Goal: Task Accomplishment & Management: Use online tool/utility

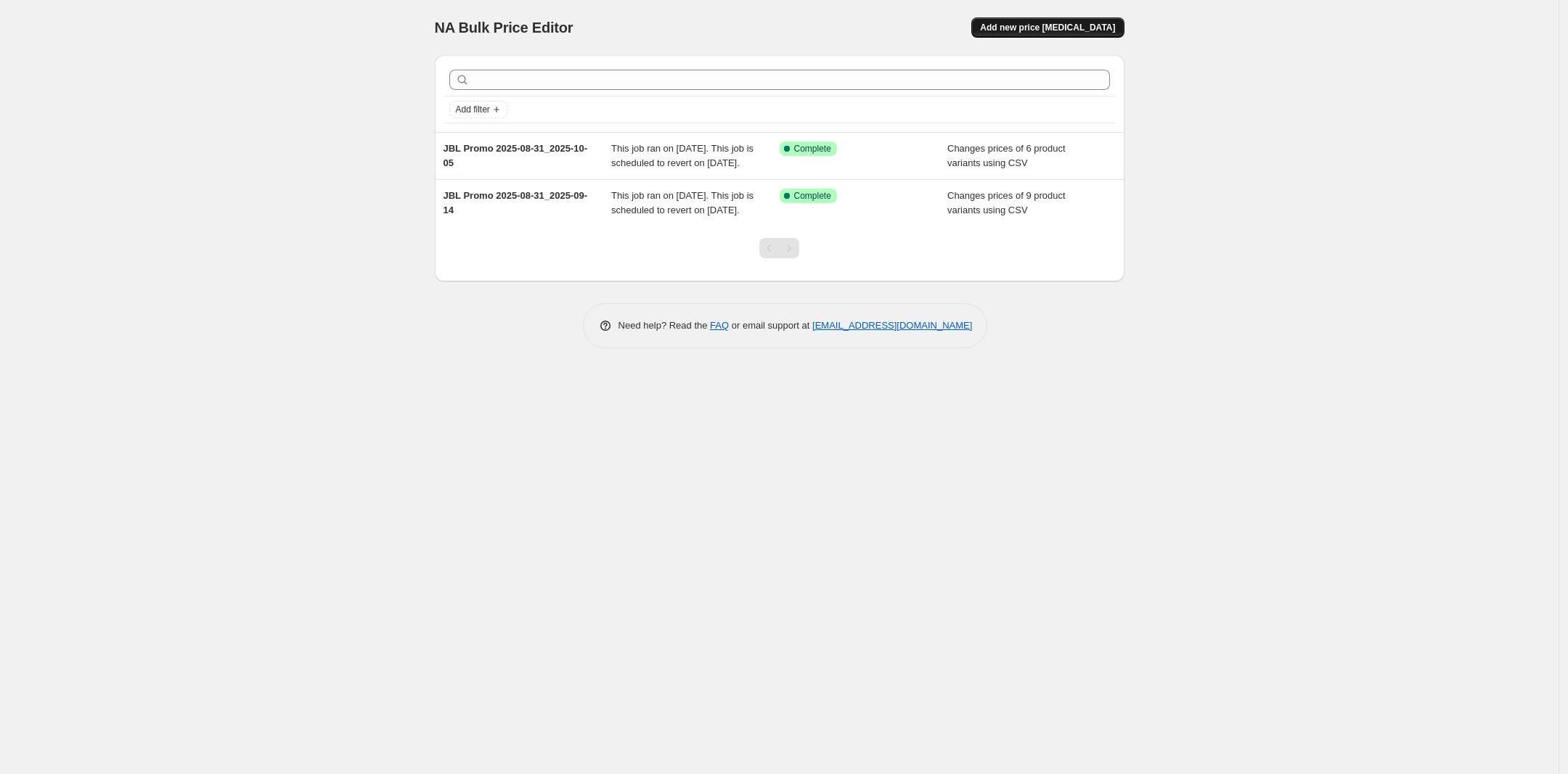
click at [1058, 25] on span "Add new price [MEDICAL_DATA]" at bounding box center [1047, 28] width 135 height 12
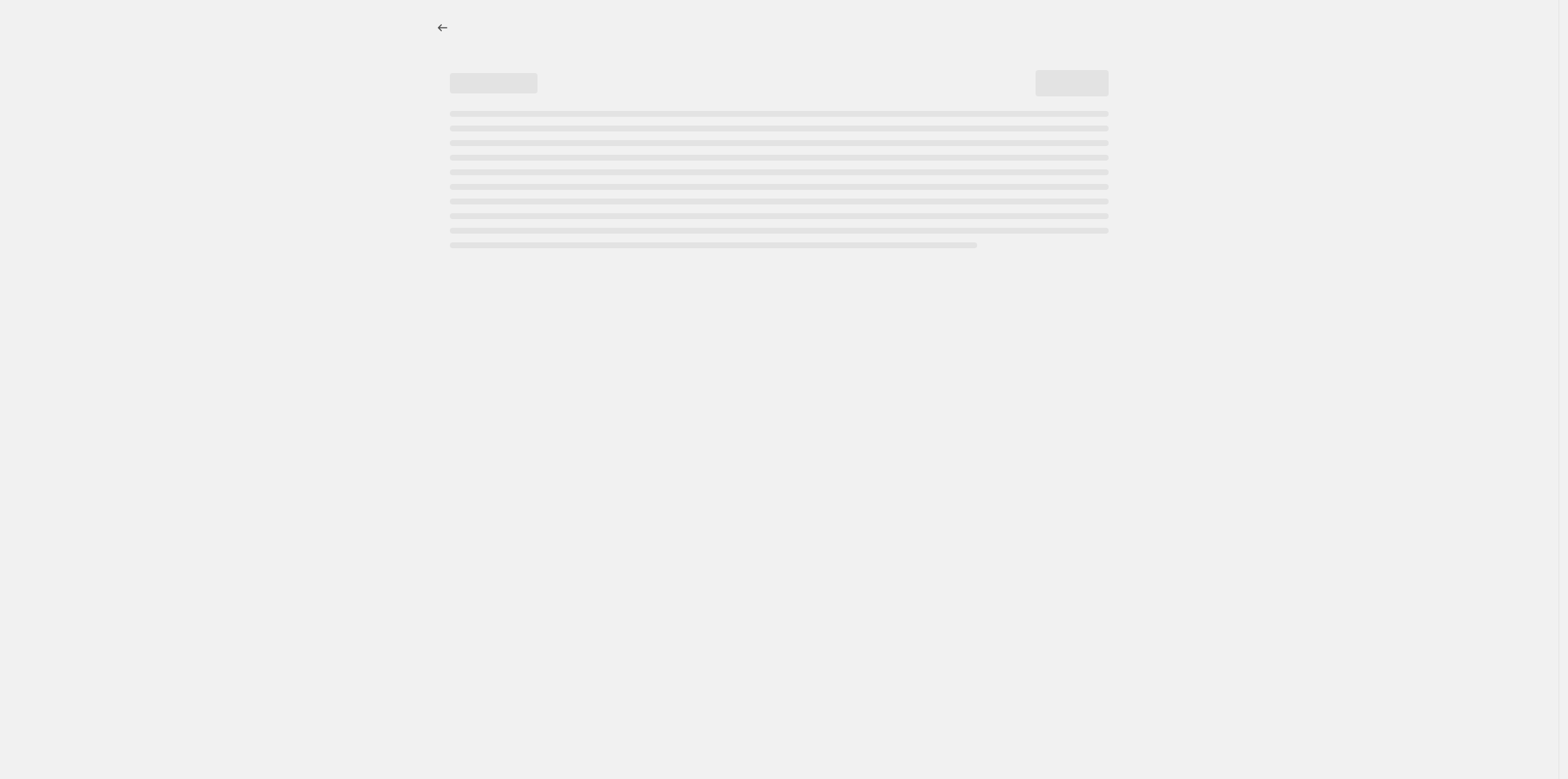
select select "percentage"
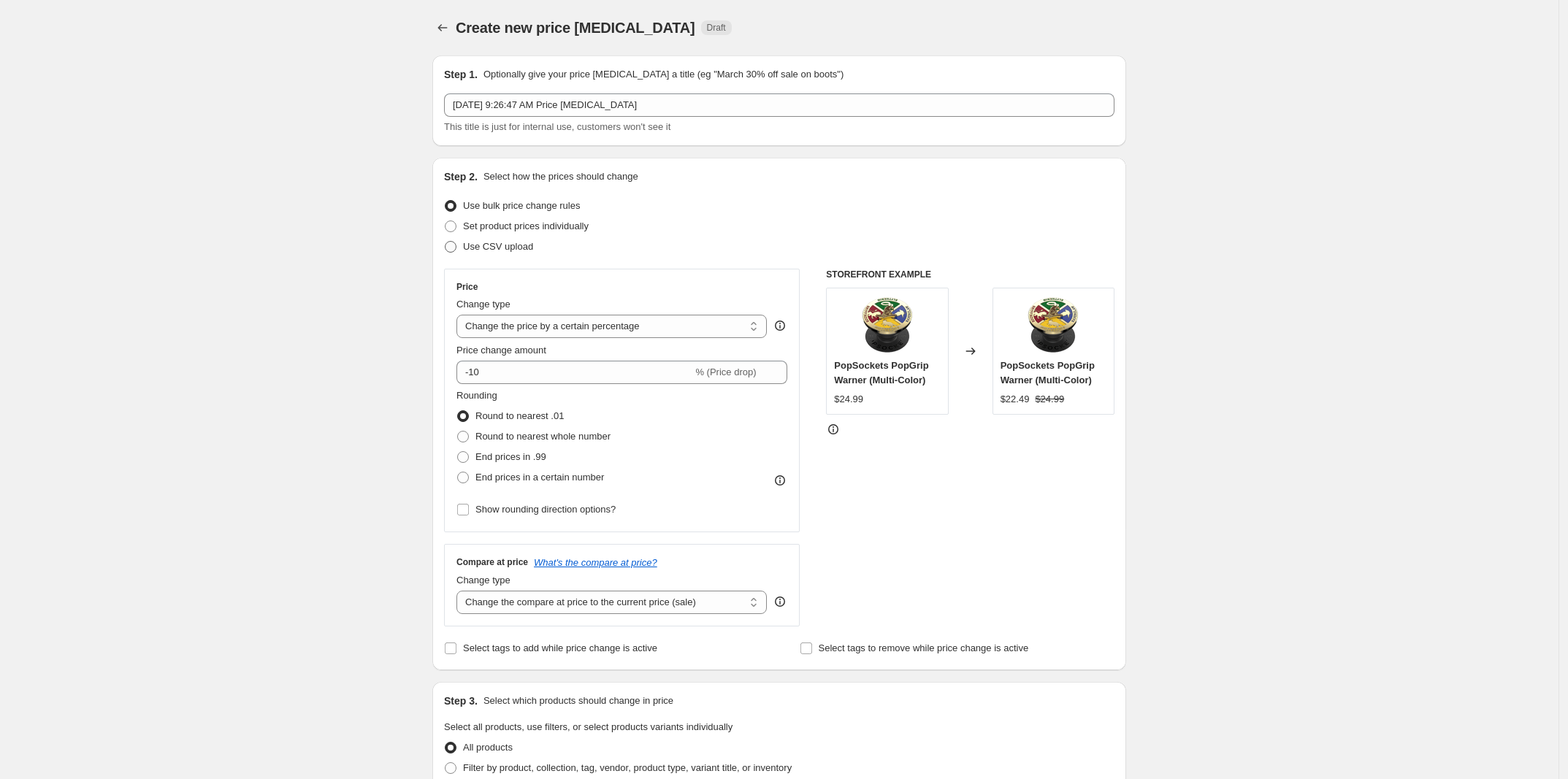
click at [516, 247] on span "Use CSV upload" at bounding box center [498, 247] width 70 height 11
click at [446, 242] on input "Use CSV upload" at bounding box center [445, 241] width 1 height 1
radio input "true"
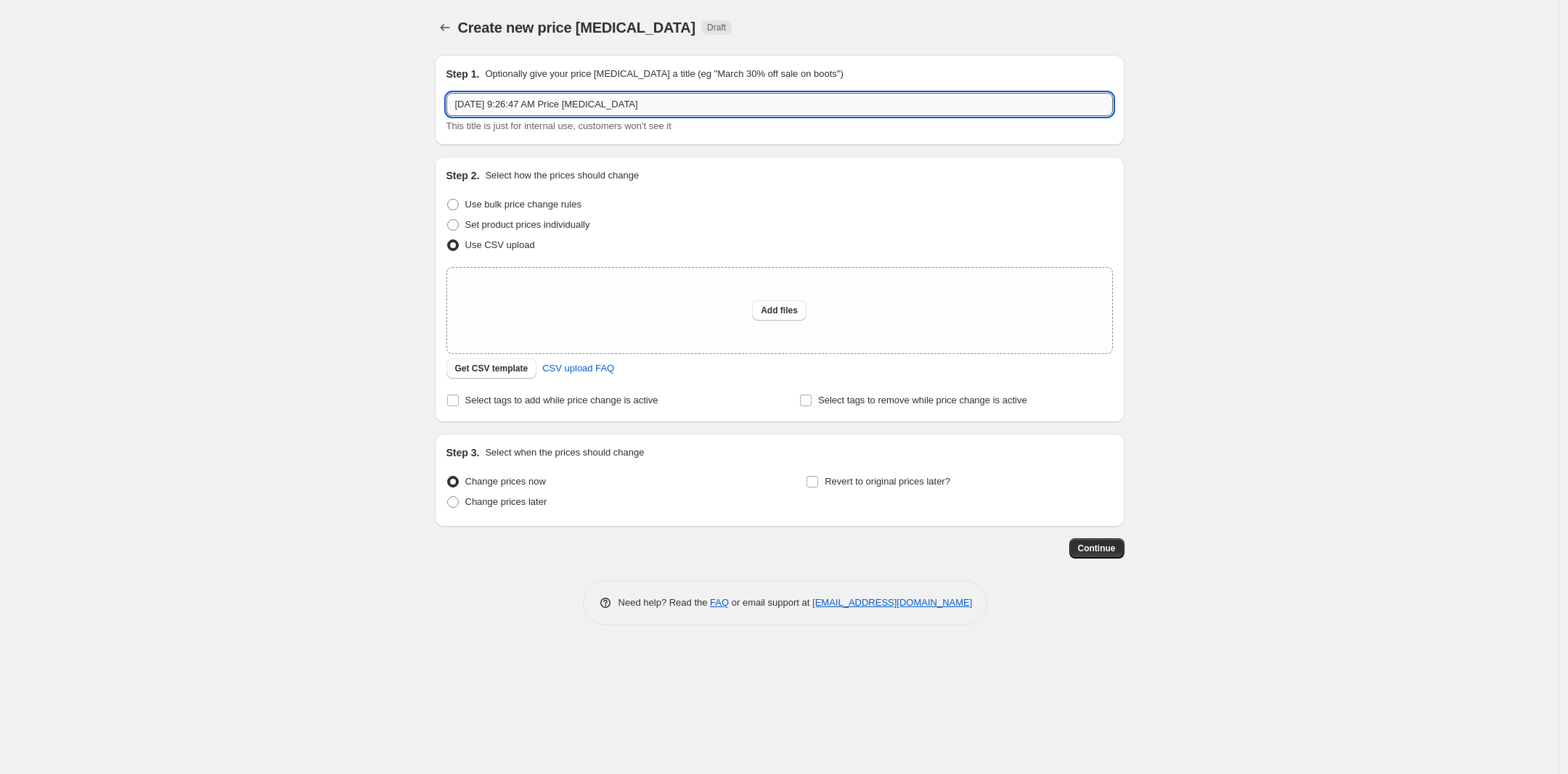
click at [588, 103] on input "[DATE] 9:26:47 AM Price [MEDICAL_DATA]" at bounding box center [780, 104] width 666 height 23
click at [649, 109] on input "[DATE] 9:26:47 AM Price [MEDICAL_DATA]" at bounding box center [780, 104] width 666 height 23
drag, startPoint x: 557, startPoint y: 104, endPoint x: 411, endPoint y: 95, distance: 146.3
click at [411, 95] on div "Create new price [MEDICAL_DATA]. This page is ready Create new price [MEDICAL_D…" at bounding box center [779, 387] width 1559 height 774
click at [545, 113] on input "Price [MEDICAL_DATA]" at bounding box center [780, 104] width 666 height 23
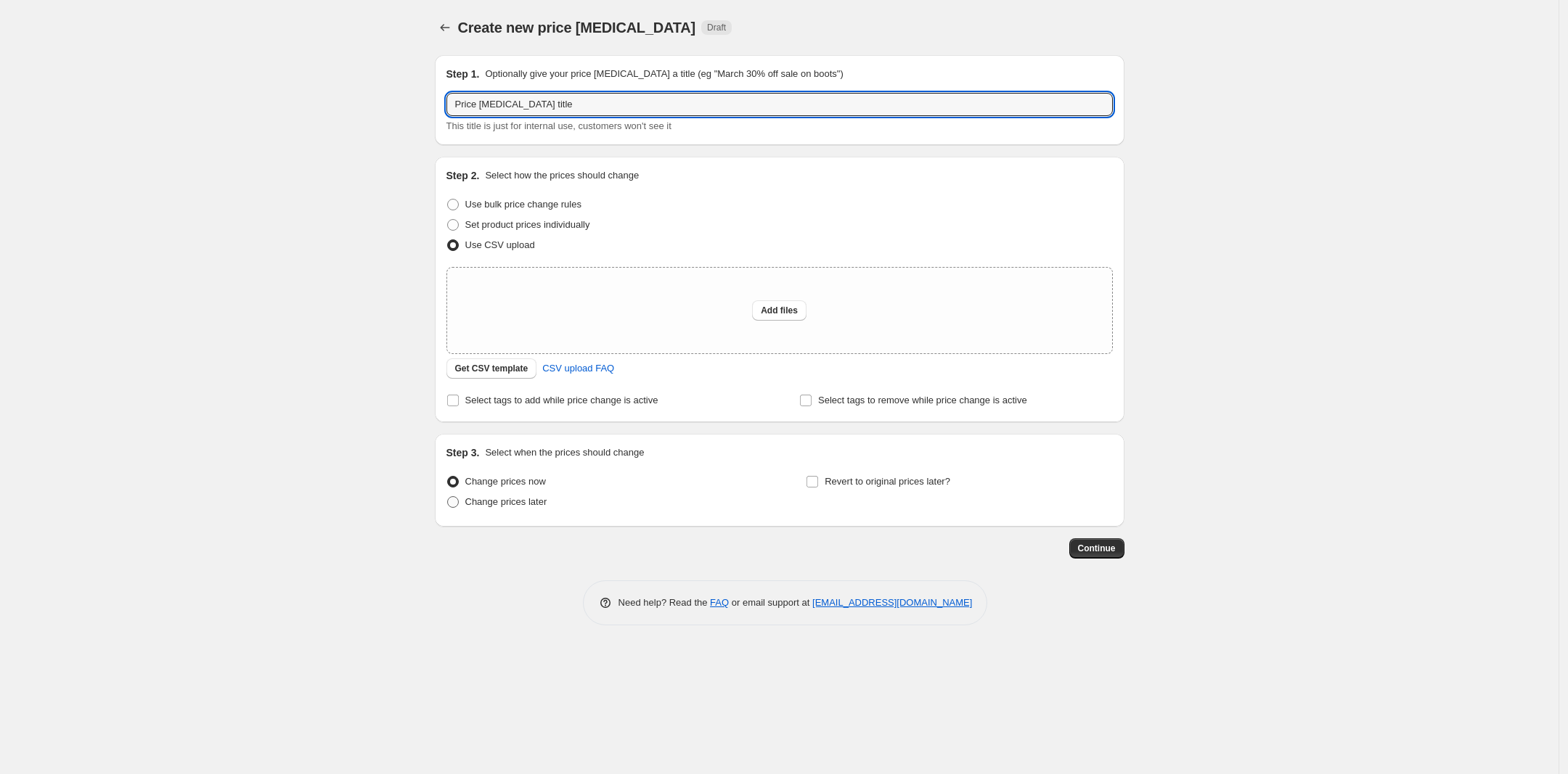
type input "Price [MEDICAL_DATA] title"
click at [512, 509] on span "Change prices later" at bounding box center [506, 502] width 82 height 15
click at [448, 498] on input "Change prices later" at bounding box center [447, 497] width 1 height 1
radio input "true"
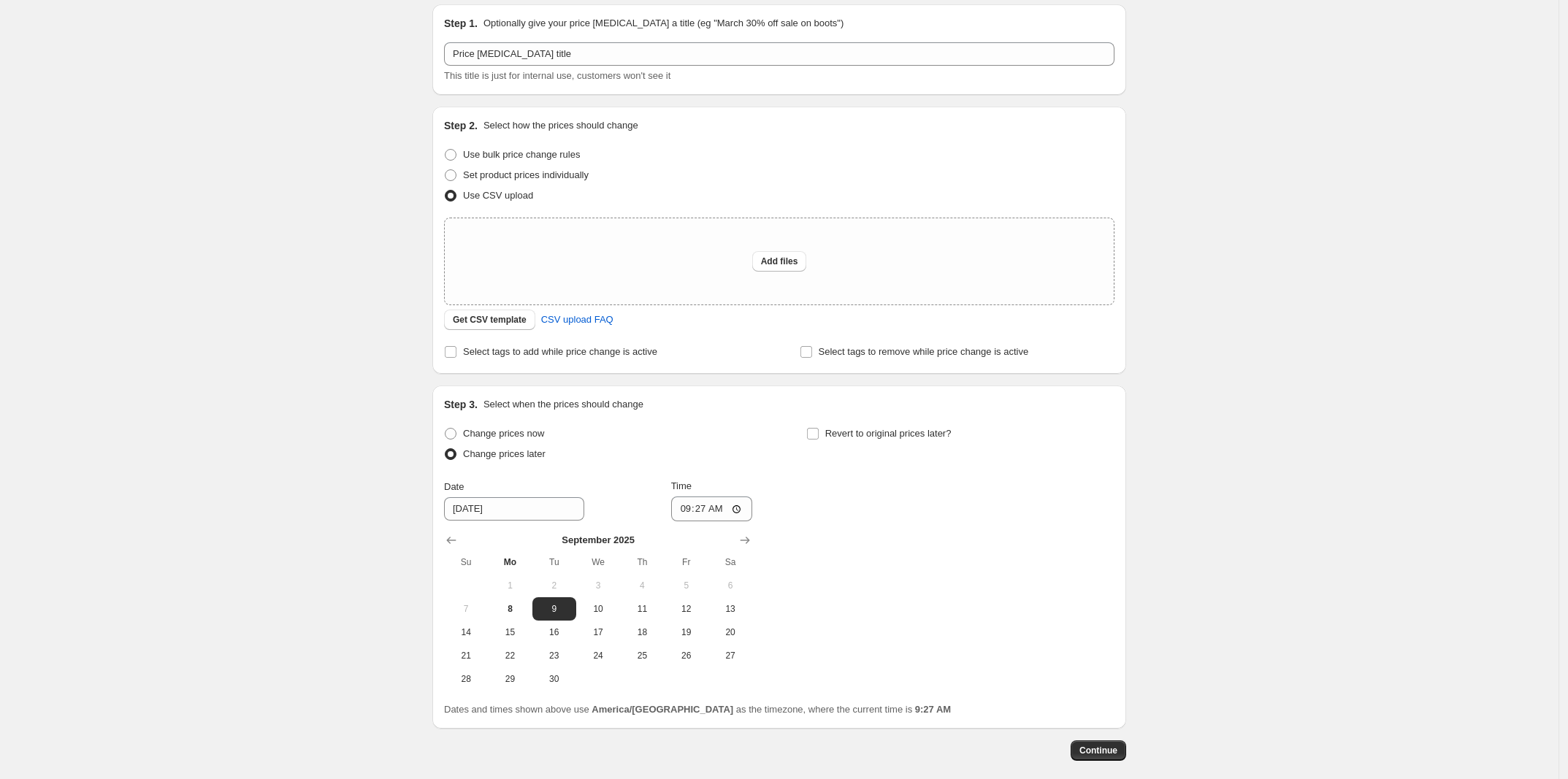
scroll to position [91, 0]
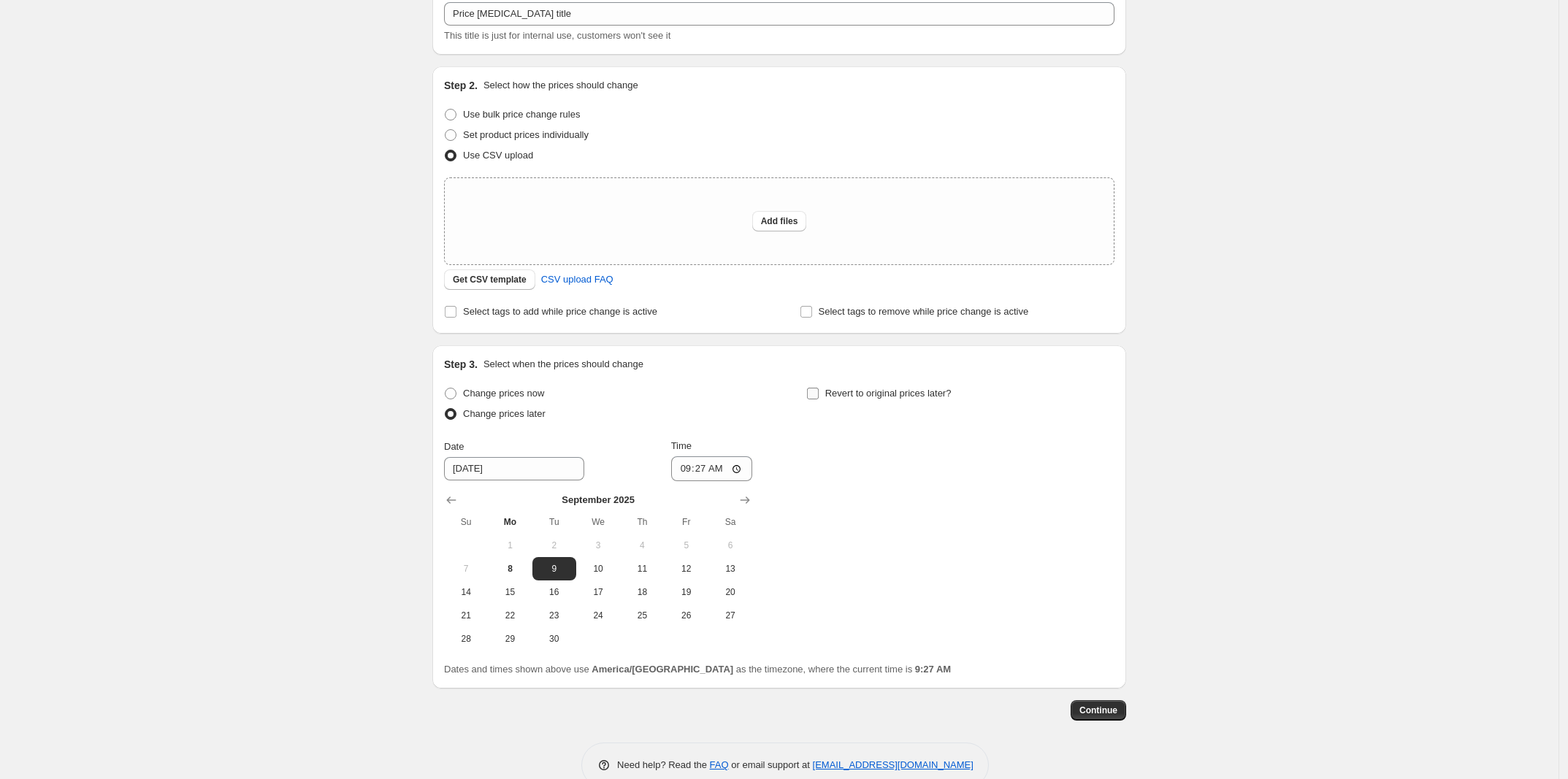
click at [816, 394] on input "Revert to original prices later?" at bounding box center [812, 394] width 12 height 12
checkbox input "true"
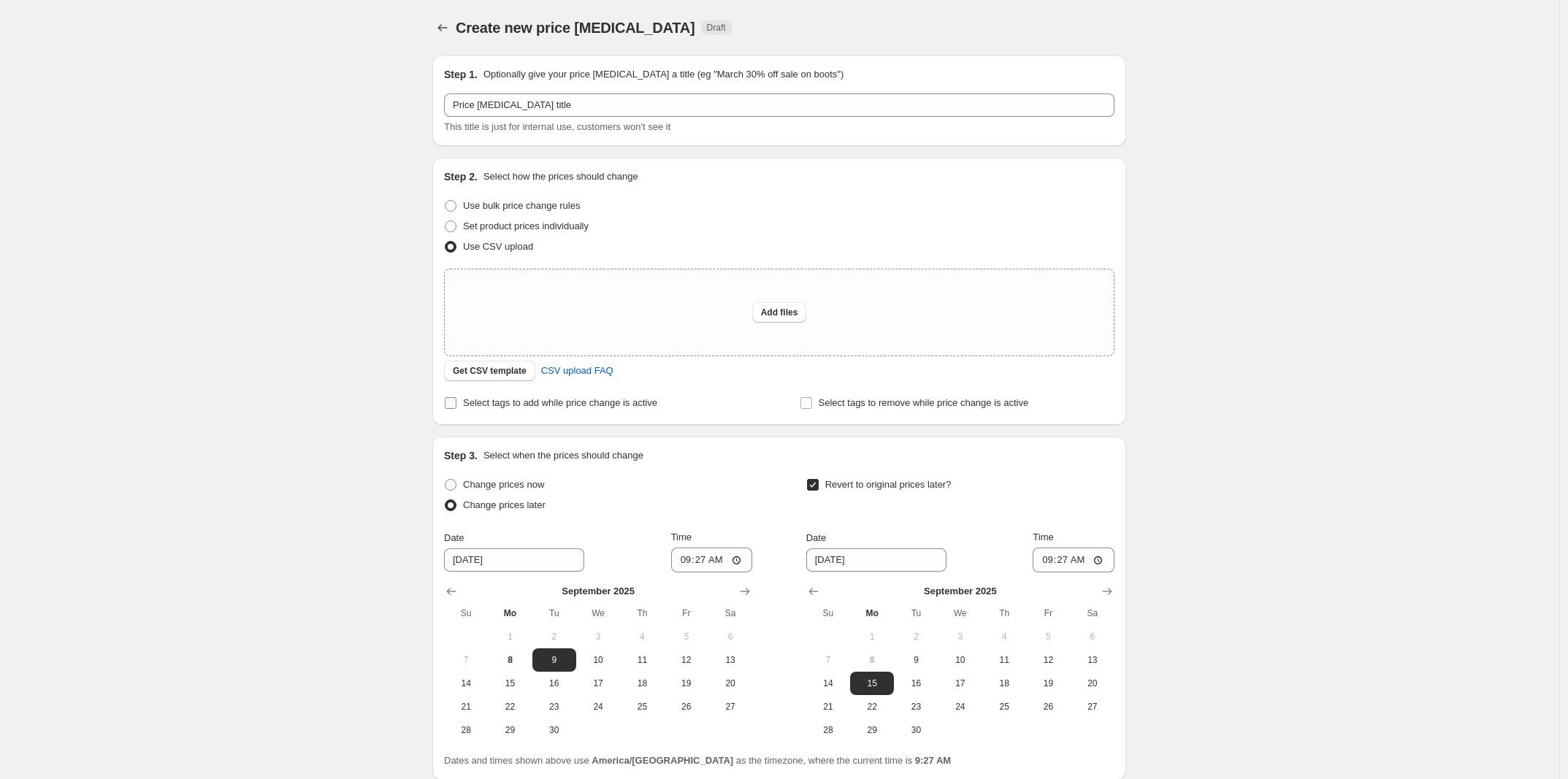
click at [619, 398] on span "Select tags to add while price change is active" at bounding box center [560, 403] width 194 height 11
click at [456, 398] on input "Select tags to add while price change is active" at bounding box center [450, 403] width 12 height 12
checkbox input "true"
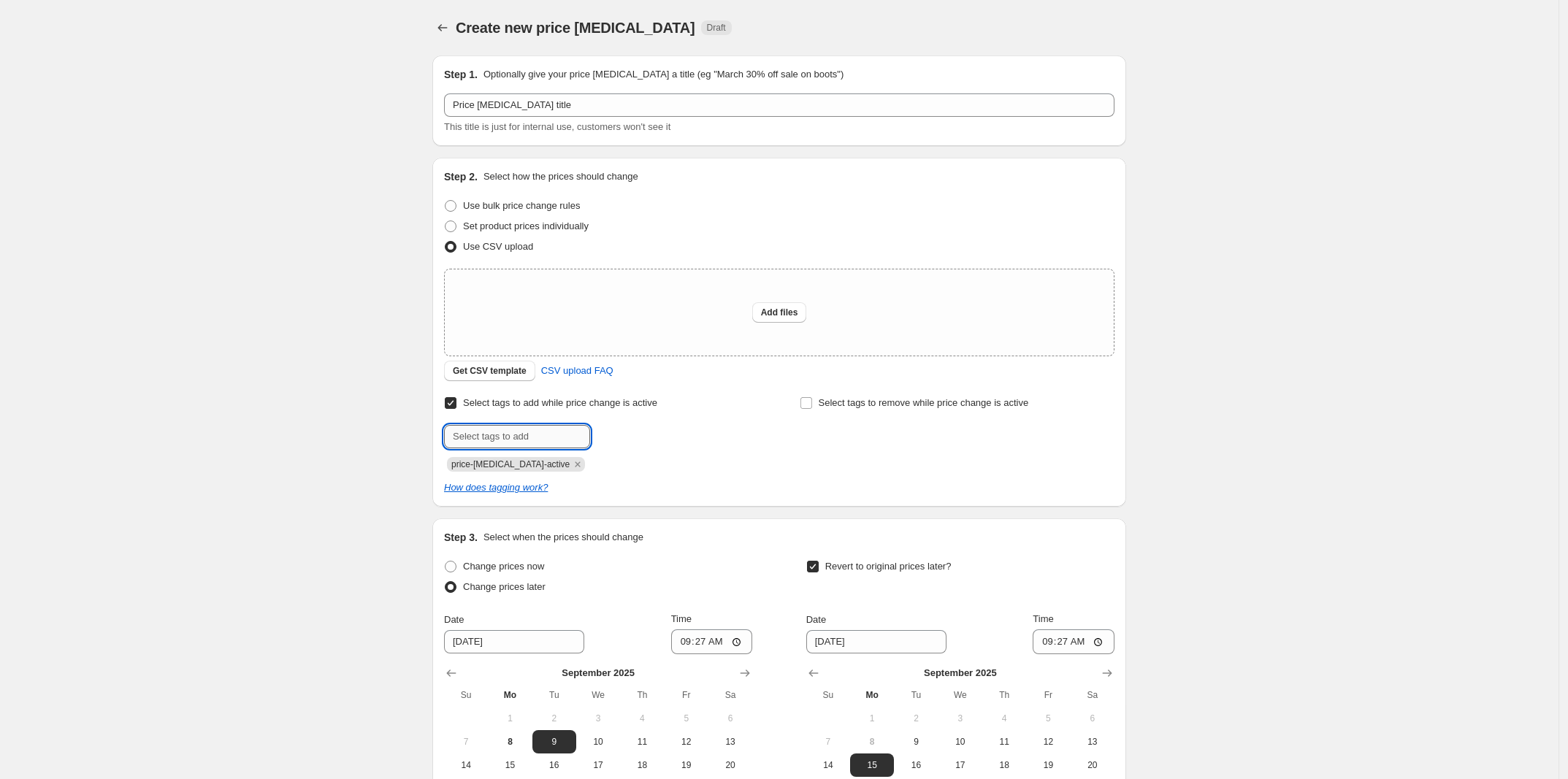
click at [552, 434] on input "text" at bounding box center [516, 437] width 146 height 23
drag, startPoint x: 369, startPoint y: 473, endPoint x: 476, endPoint y: 474, distance: 107.0
click at [382, 472] on div "Create new price [MEDICAL_DATA]. This page is ready Create new price [MEDICAL_D…" at bounding box center [779, 491] width 1559 height 983
click at [571, 467] on icon "Remove price-change-job-active" at bounding box center [578, 464] width 13 height 13
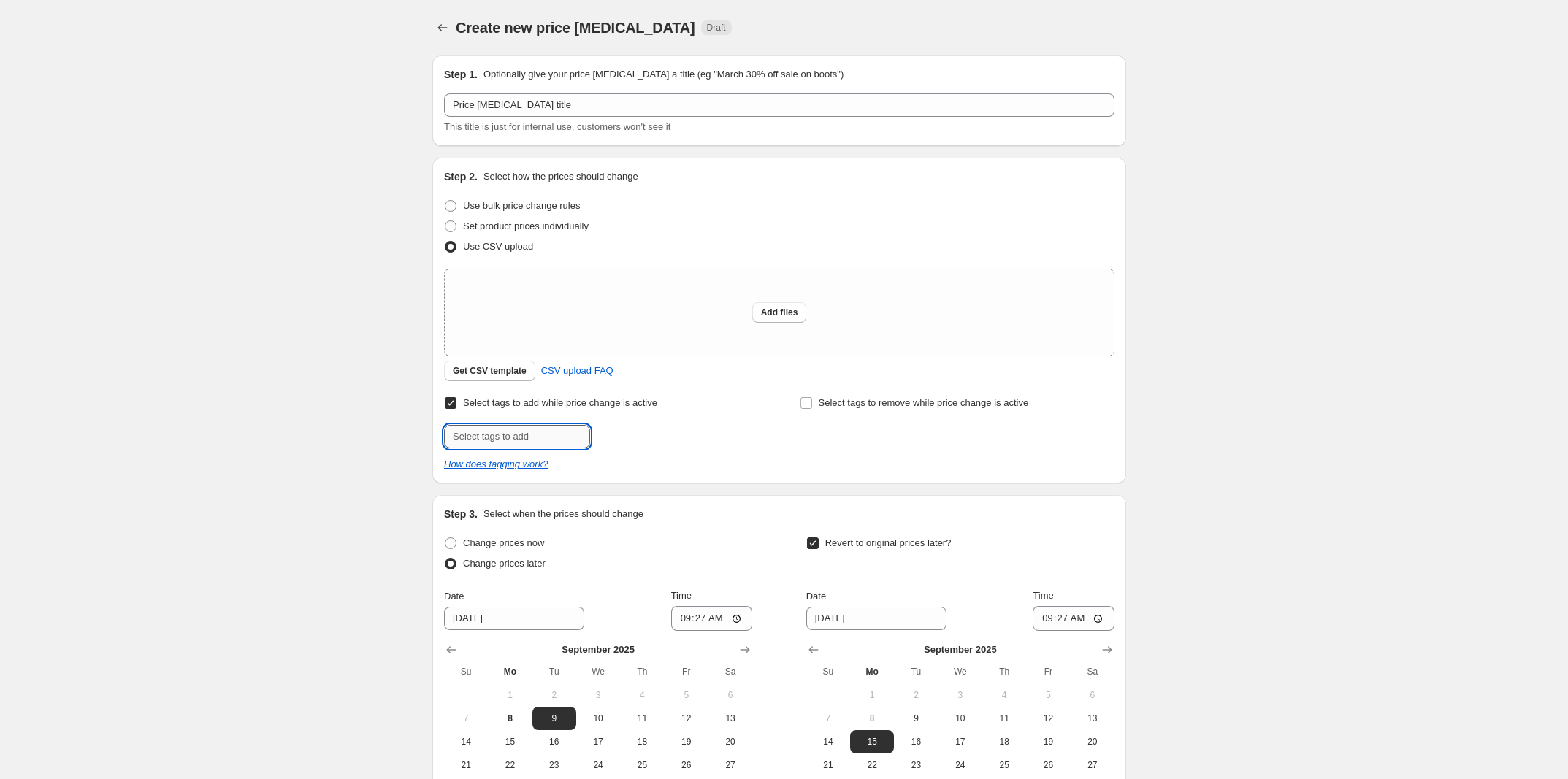
click at [554, 446] on input "text" at bounding box center [516, 437] width 146 height 23
type input "deal"
click at [618, 437] on b "Add" at bounding box center [610, 435] width 17 height 10
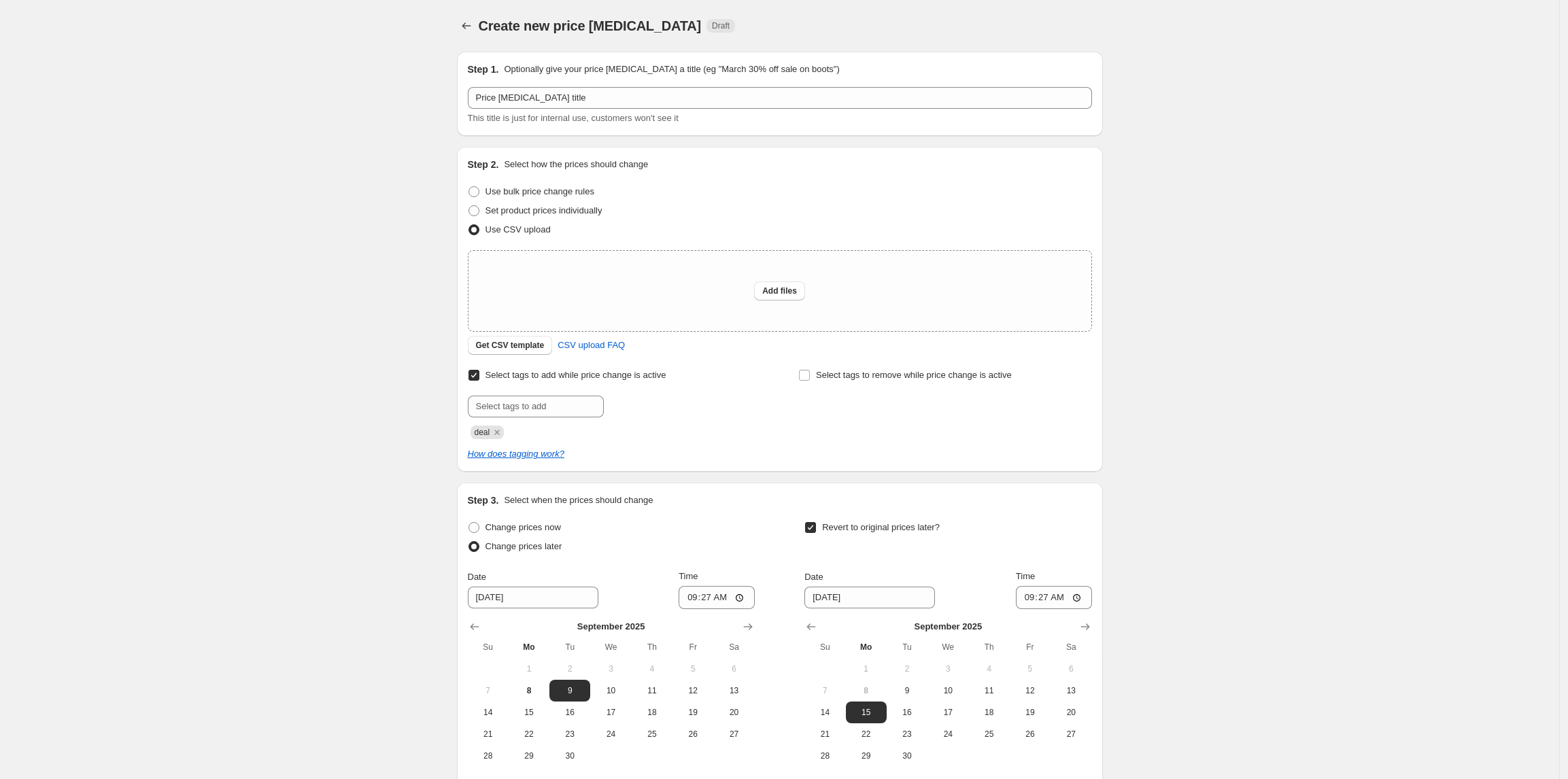
drag, startPoint x: 1405, startPoint y: 1, endPoint x: 1221, endPoint y: 396, distance: 435.8
click at [1221, 396] on div "Create new price [MEDICAL_DATA]. This page is ready Create new price [MEDICAL_D…" at bounding box center [779, 458] width 1558 height 915
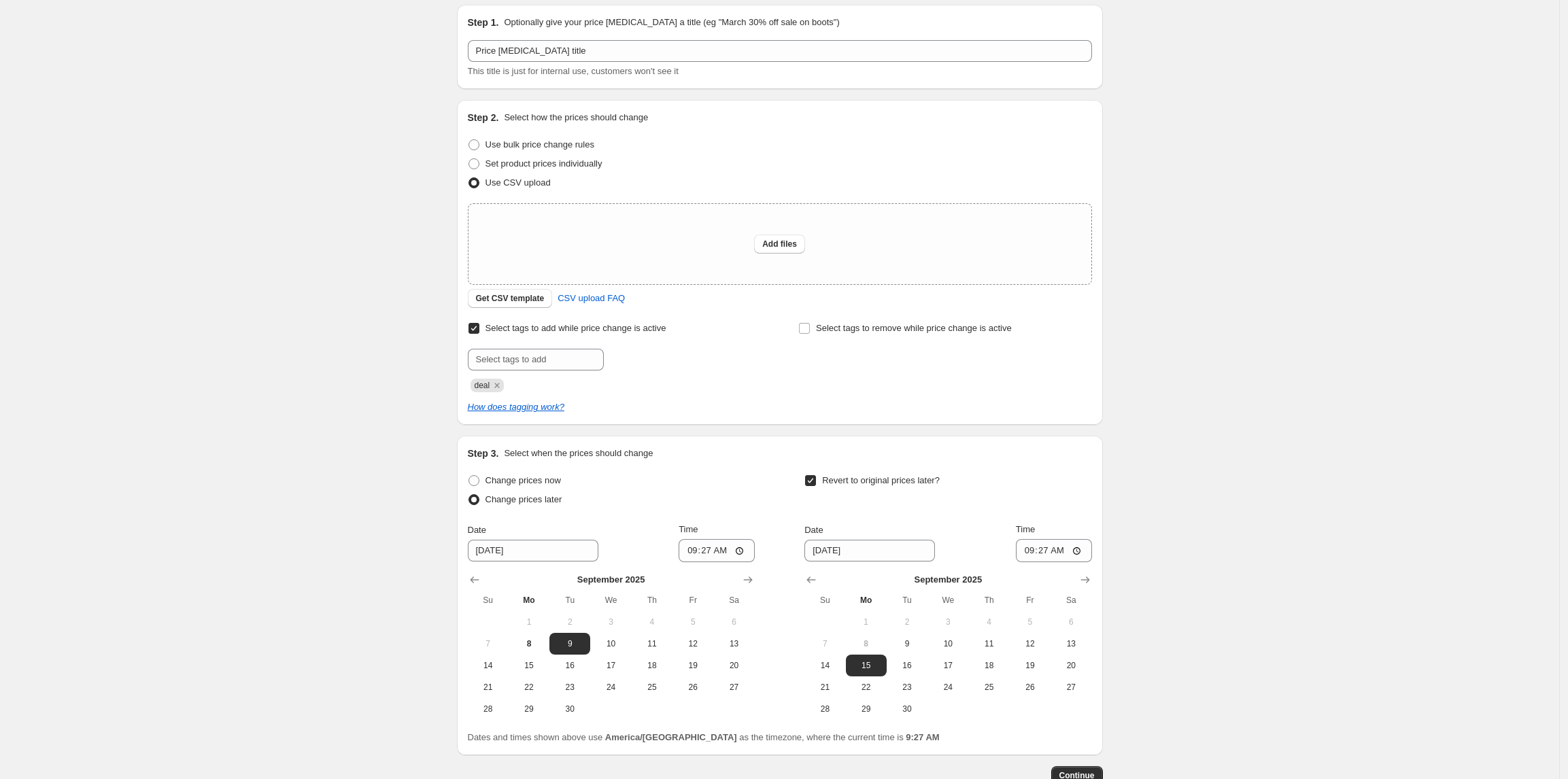
scroll to position [52, 0]
